Goal: Information Seeking & Learning: Learn about a topic

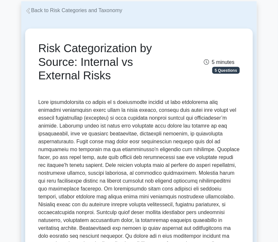
scroll to position [43, 0]
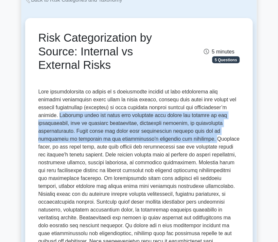
drag, startPoint x: 57, startPoint y: 116, endPoint x: 176, endPoint y: 138, distance: 120.5
click at [176, 138] on p at bounding box center [139, 176] width 202 height 176
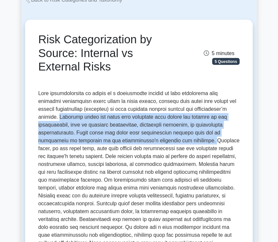
copy p "Internal risks are those that originate from within the project or the organiza…"
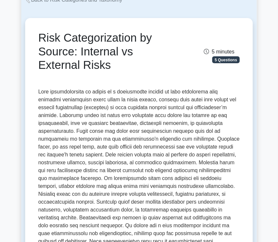
click at [183, 142] on p at bounding box center [139, 176] width 202 height 176
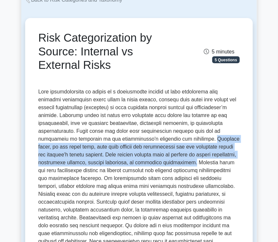
drag, startPoint x: 177, startPoint y: 139, endPoint x: 128, endPoint y: 164, distance: 55.1
click at [128, 164] on p at bounding box center [139, 176] width 202 height 176
copy p "External risks, on the other hand, stem from outside the organization and are t…"
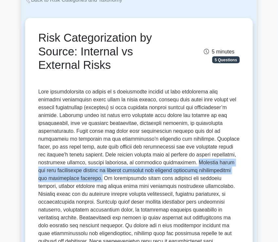
drag, startPoint x: 128, startPoint y: 162, endPoint x: 224, endPoint y: 171, distance: 96.3
click at [224, 171] on p at bounding box center [139, 176] width 202 height 176
copy p "External risks can have significant impacts on project outcomes and require pro…"
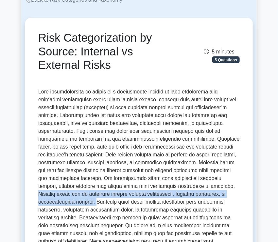
drag, startPoint x: 133, startPoint y: 186, endPoint x: 202, endPoint y: 193, distance: 69.5
click at [202, 193] on p at bounding box center [139, 176] width 202 height 176
copy p "Internal risks may be mitigated through process improvements, resource allocati…"
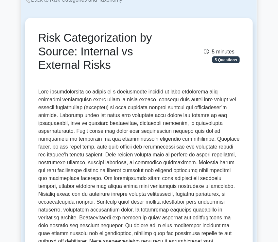
click at [187, 216] on p at bounding box center [139, 176] width 202 height 176
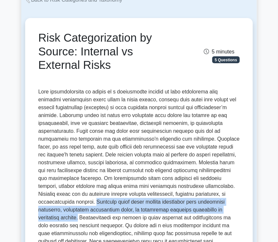
drag, startPoint x: 202, startPoint y: 193, endPoint x: 159, endPoint y: 210, distance: 45.7
click at [159, 210] on p at bounding box center [139, 176] width 202 height 176
copy p "External risks might require strategies like purchasing insurance, developing c…"
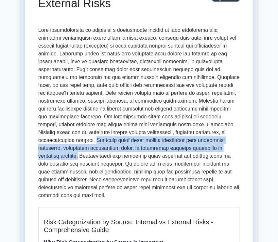
scroll to position [109, 0]
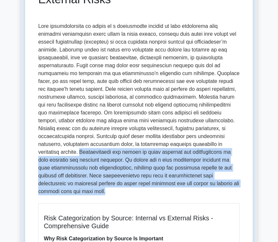
drag, startPoint x: 161, startPoint y: 142, endPoint x: 131, endPoint y: 183, distance: 50.6
click at [131, 183] on p at bounding box center [139, 110] width 202 height 176
copy p "Understanding the source of risks enhances the effectiveness of risk analysis a…"
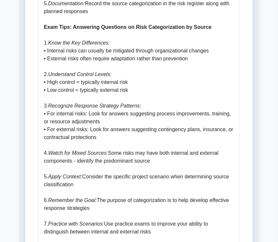
scroll to position [796, 0]
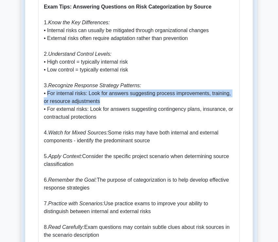
drag, startPoint x: 47, startPoint y: 86, endPoint x: 103, endPoint y: 95, distance: 57.4
copy p "For internal risks: Look for answers suggesting process improvements, training,…"
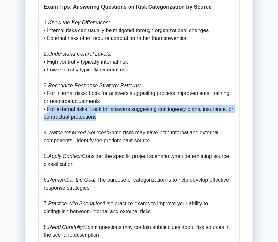
drag, startPoint x: 47, startPoint y: 100, endPoint x: 108, endPoint y: 113, distance: 62.2
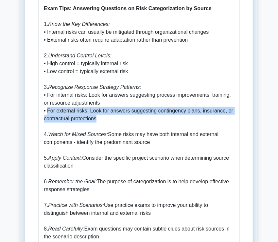
copy p "For external risks: Look for answers suggesting contingency plans, insurance, o…"
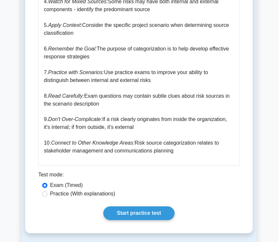
scroll to position [927, 0]
